Goal: Task Accomplishment & Management: Manage account settings

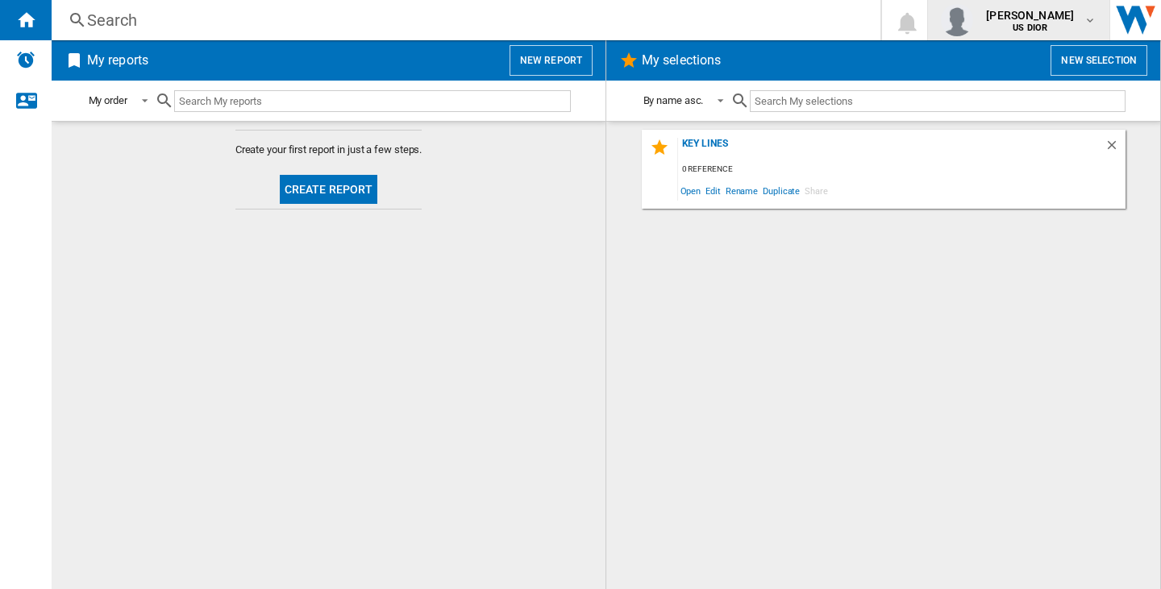
click at [994, 15] on span "[PERSON_NAME]" at bounding box center [1030, 15] width 88 height 16
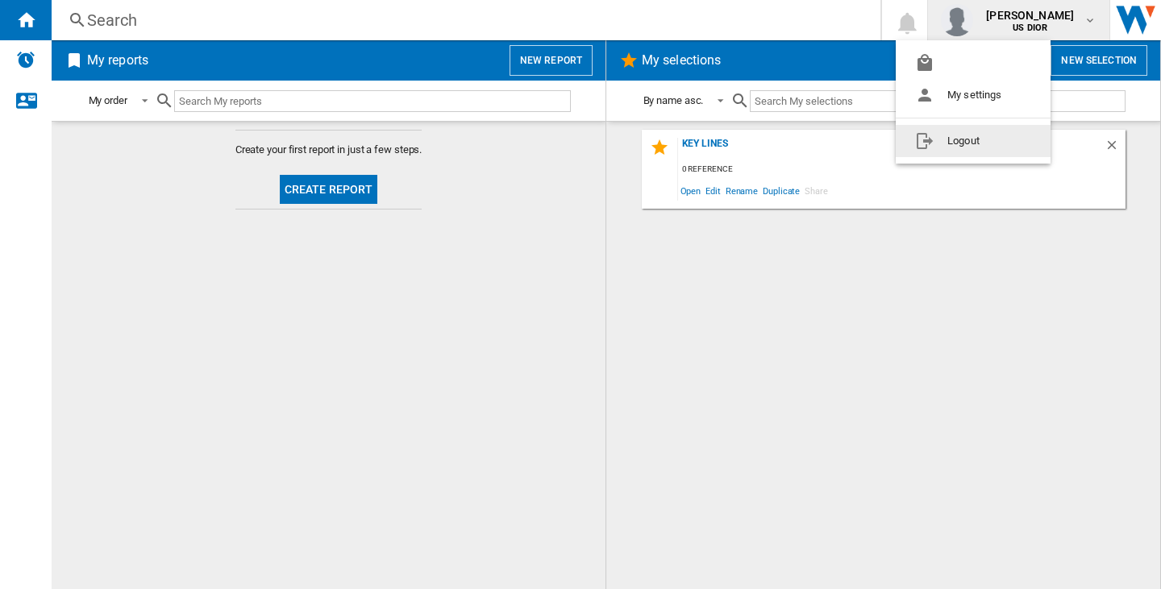
click at [1001, 139] on button "Logout" at bounding box center [973, 141] width 155 height 32
